Goal: Task Accomplishment & Management: Use online tool/utility

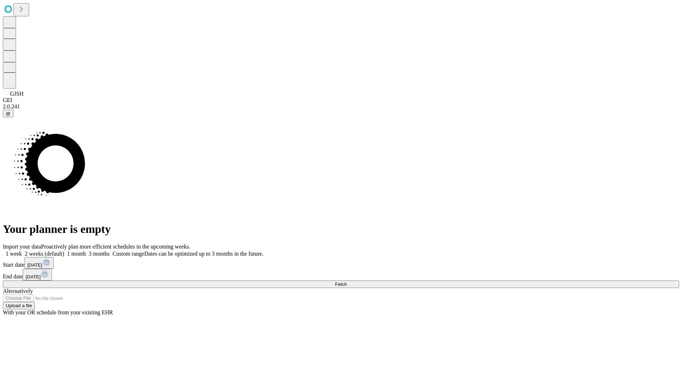
click at [347, 281] on span "Fetch" at bounding box center [341, 283] width 12 height 5
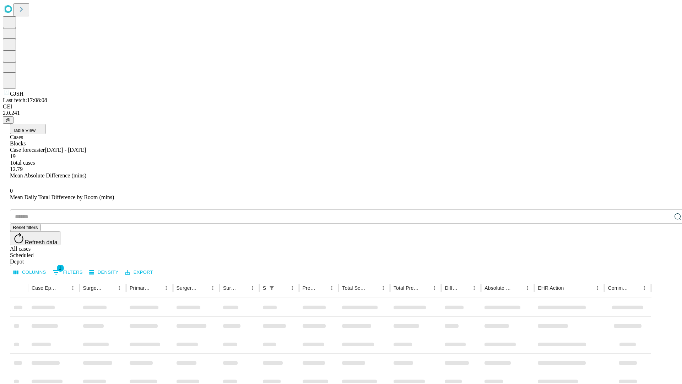
click at [36, 128] on span "Table View" at bounding box center [24, 130] width 23 height 5
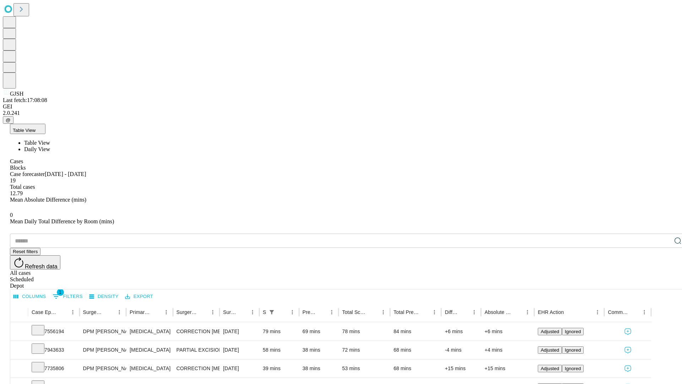
click at [50, 146] on span "Daily View" at bounding box center [37, 149] width 26 height 6
